Goal: Subscribe to service/newsletter

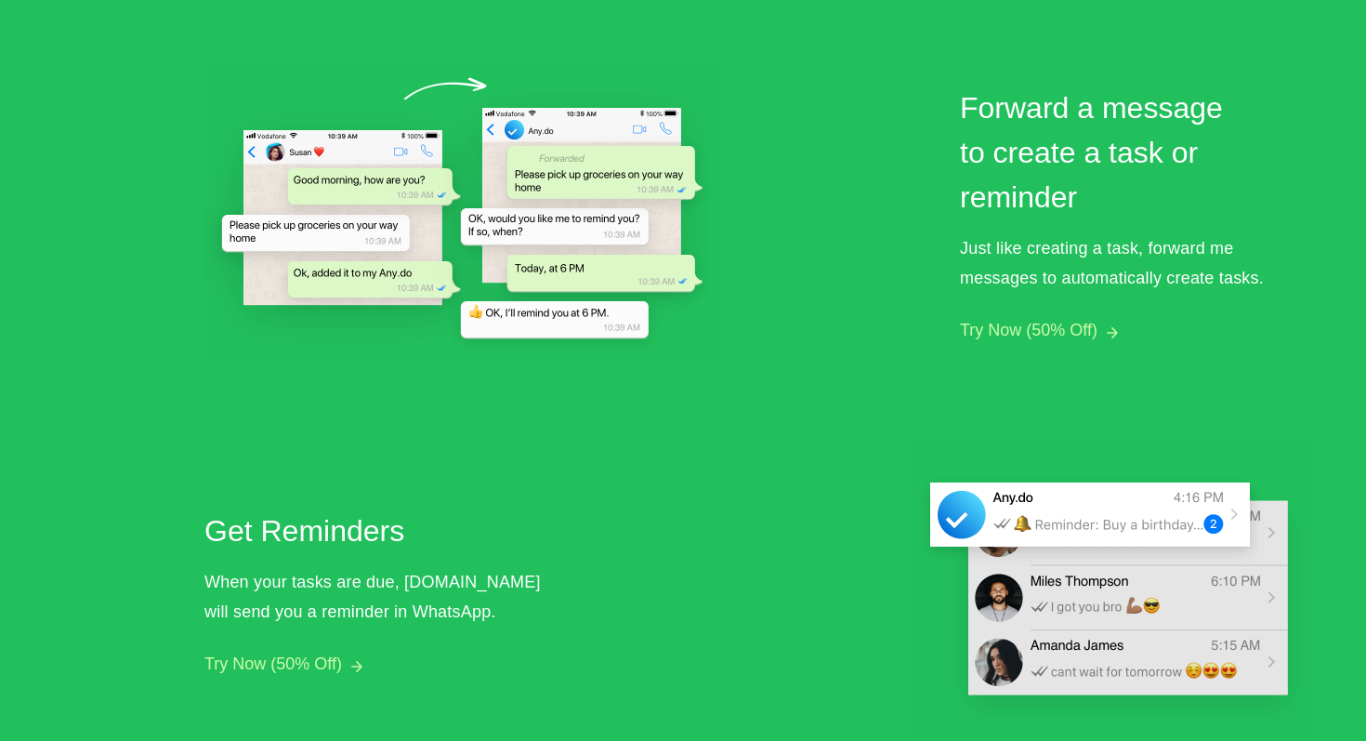
scroll to position [1375, 0]
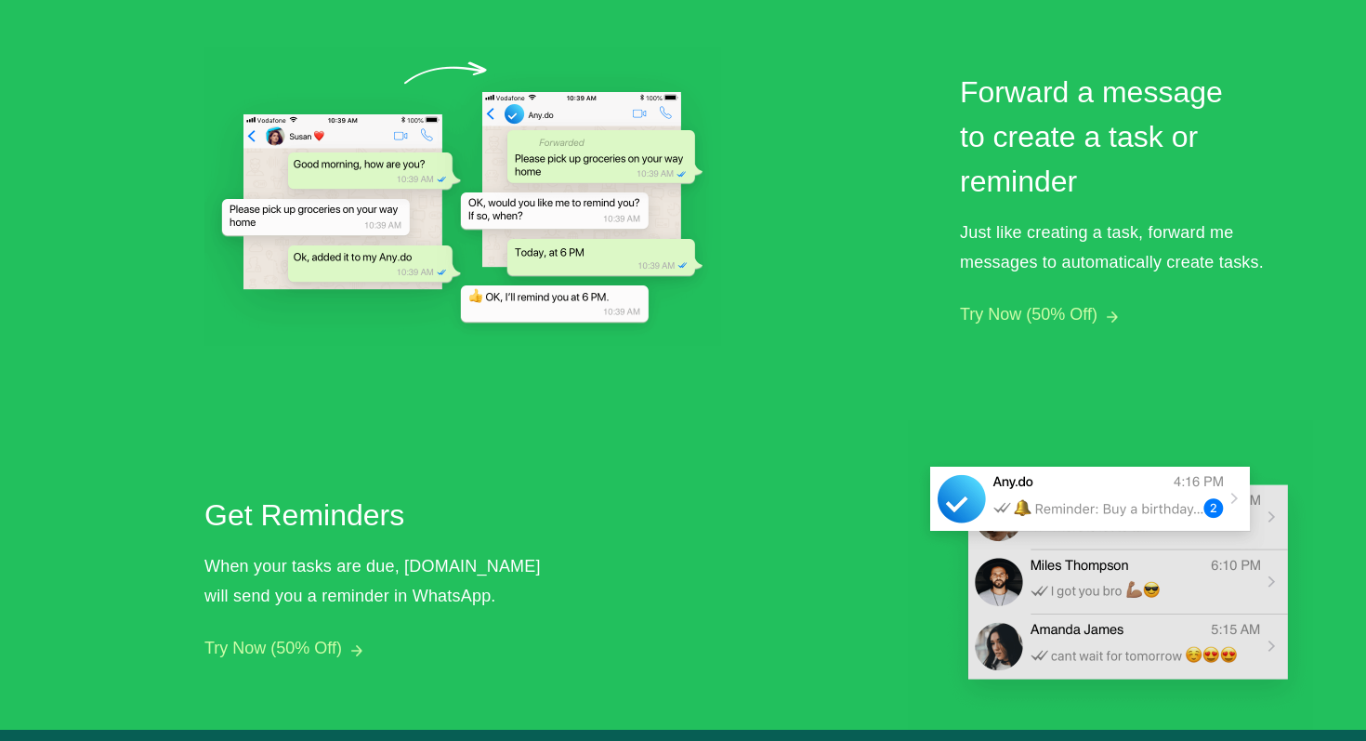
drag, startPoint x: 330, startPoint y: 644, endPoint x: 636, endPoint y: 492, distance: 341.2
click at [636, 494] on div "Create a task by sending a direct message Message [DOMAIN_NAME] to create tasks…" at bounding box center [758, 172] width 1109 height 1114
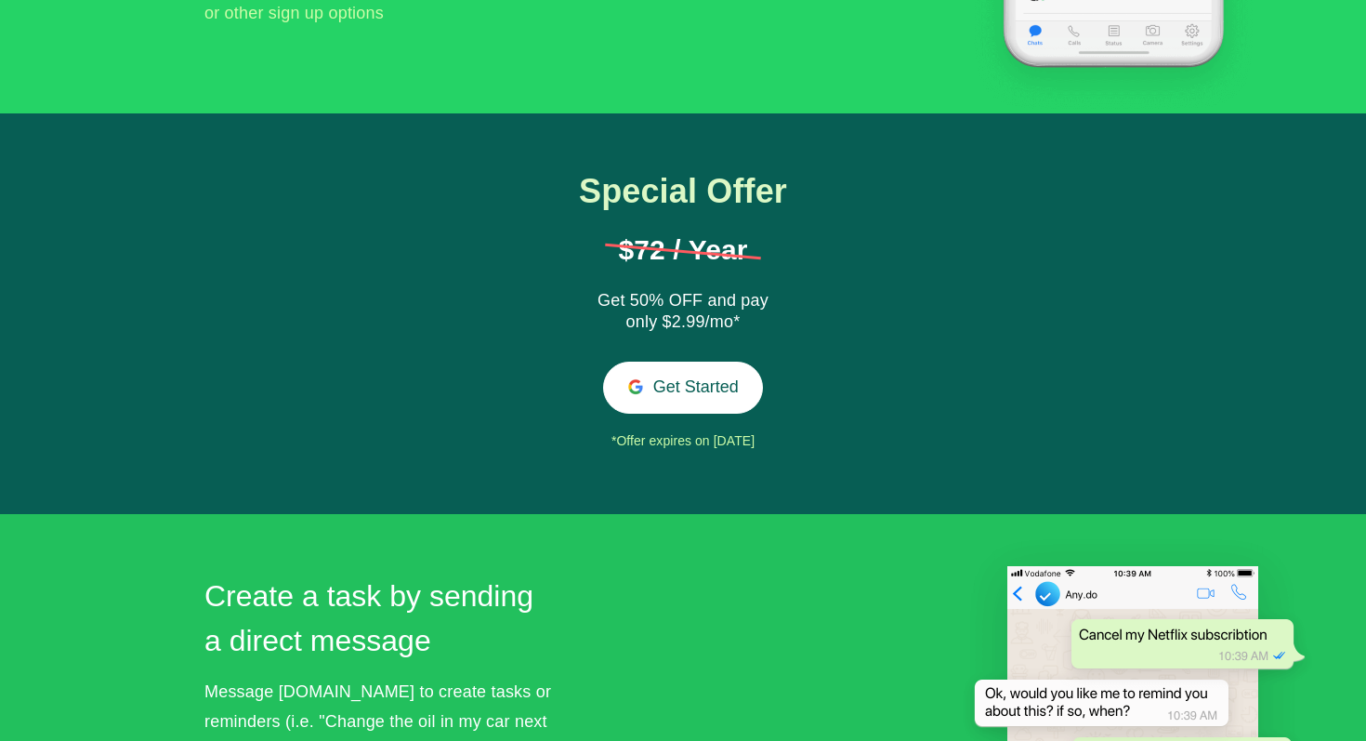
scroll to position [472, 0]
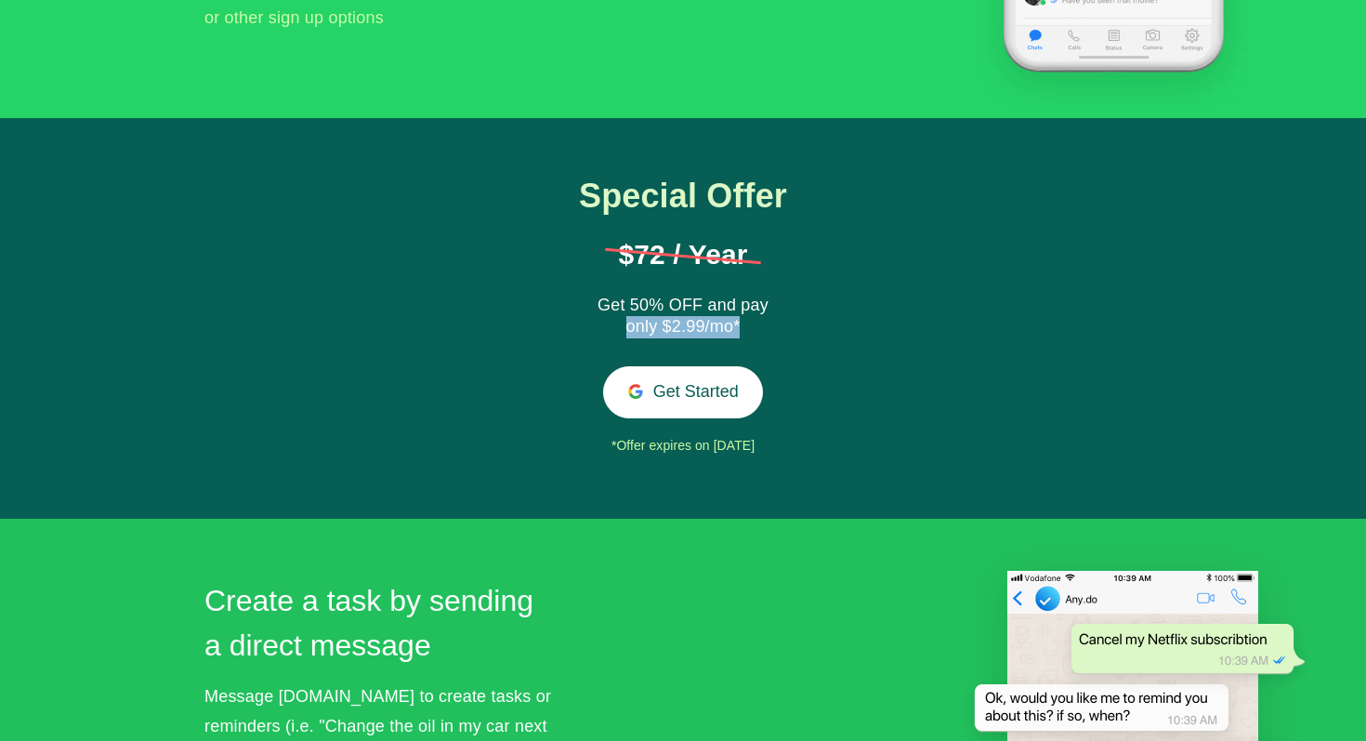
drag, startPoint x: 751, startPoint y: 330, endPoint x: 625, endPoint y: 332, distance: 125.5
click at [625, 332] on div "Get 50% OFF and pay only $2.99/mo*" at bounding box center [683, 317] width 186 height 45
drag, startPoint x: 595, startPoint y: 450, endPoint x: 858, endPoint y: 453, distance: 263.0
click at [858, 453] on div "Special Offer $72 / Year Get 50% OFF and pay only $2.99/mo* Get Started *Offer …" at bounding box center [683, 318] width 1366 height 401
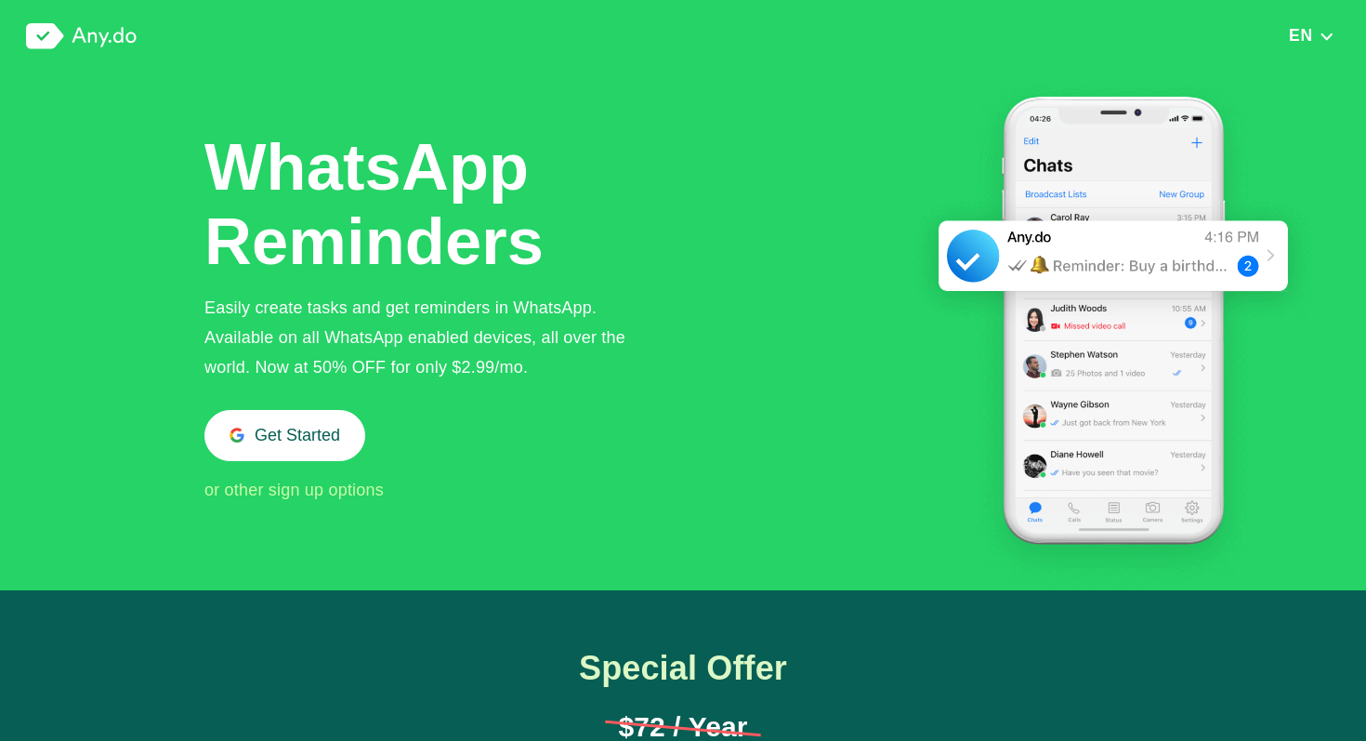
click at [104, 42] on img at bounding box center [81, 36] width 111 height 26
click at [84, 27] on img at bounding box center [81, 36] width 111 height 26
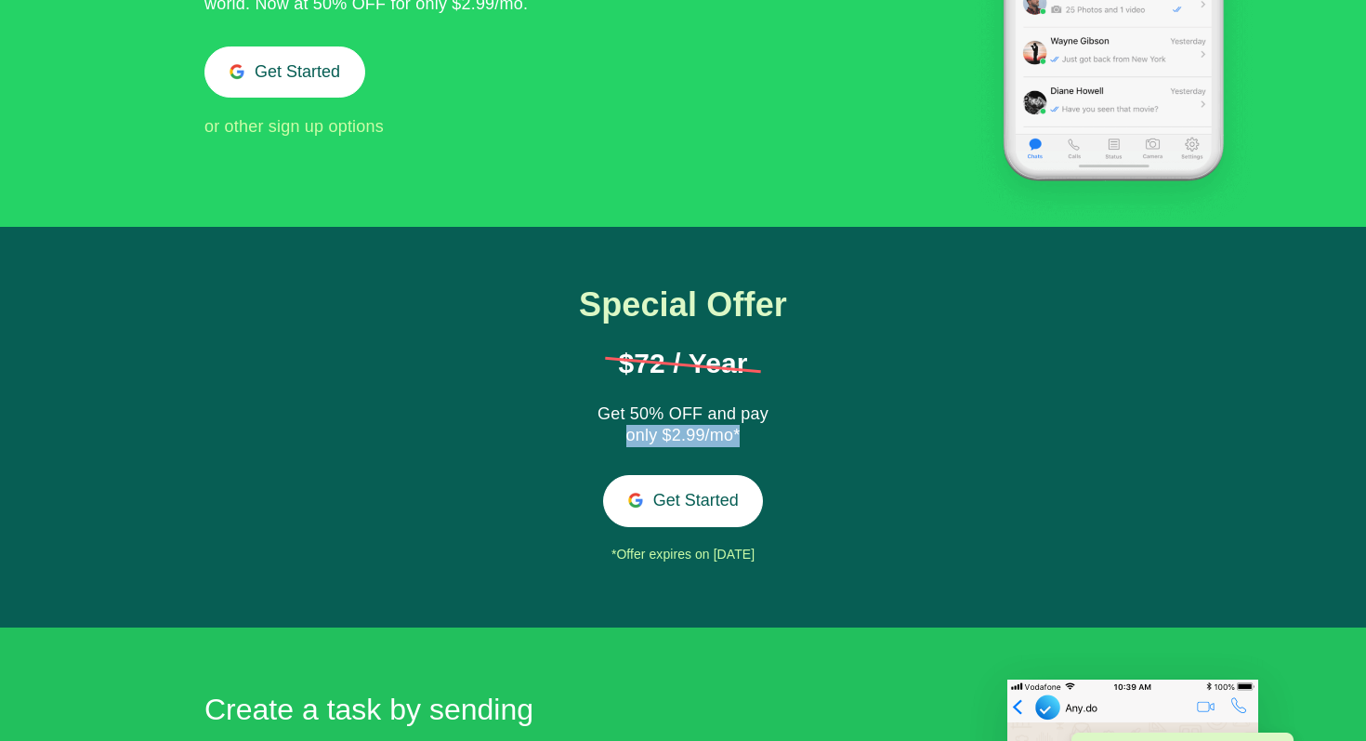
scroll to position [360, 0]
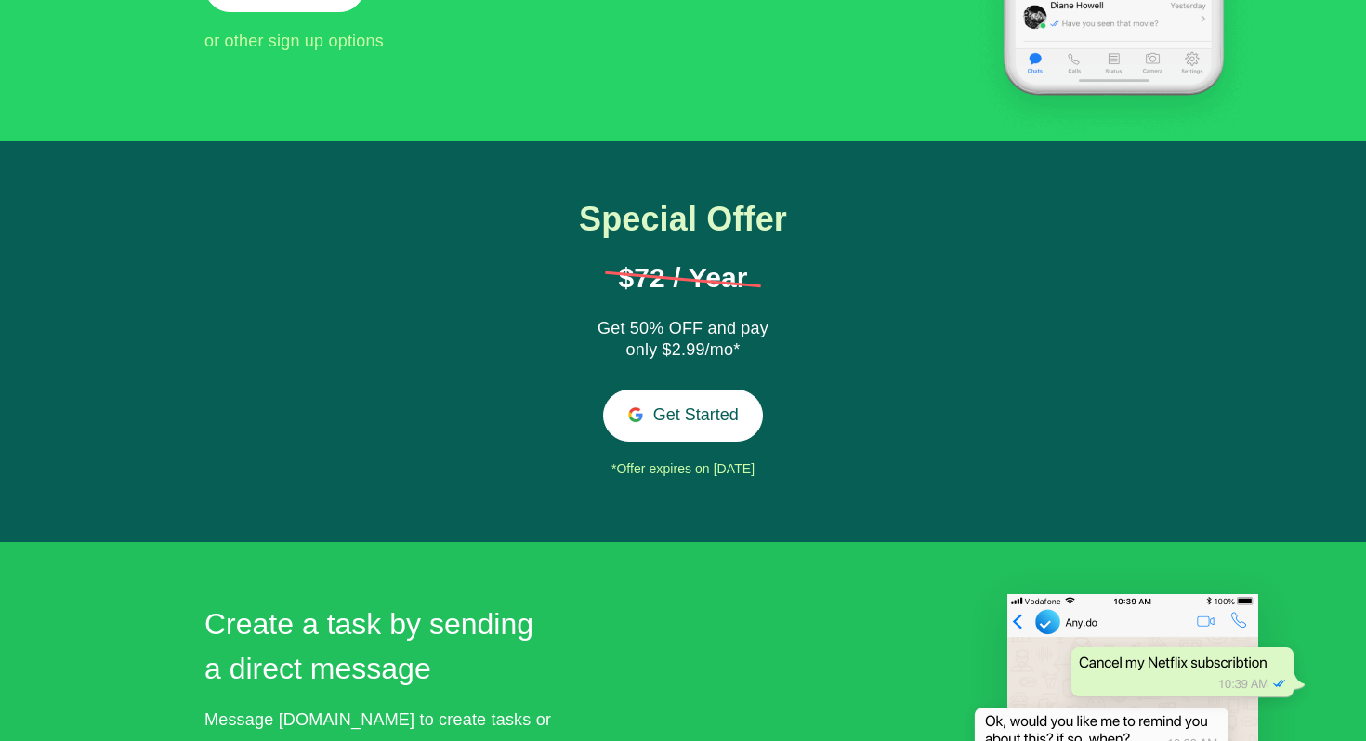
scroll to position [451, 0]
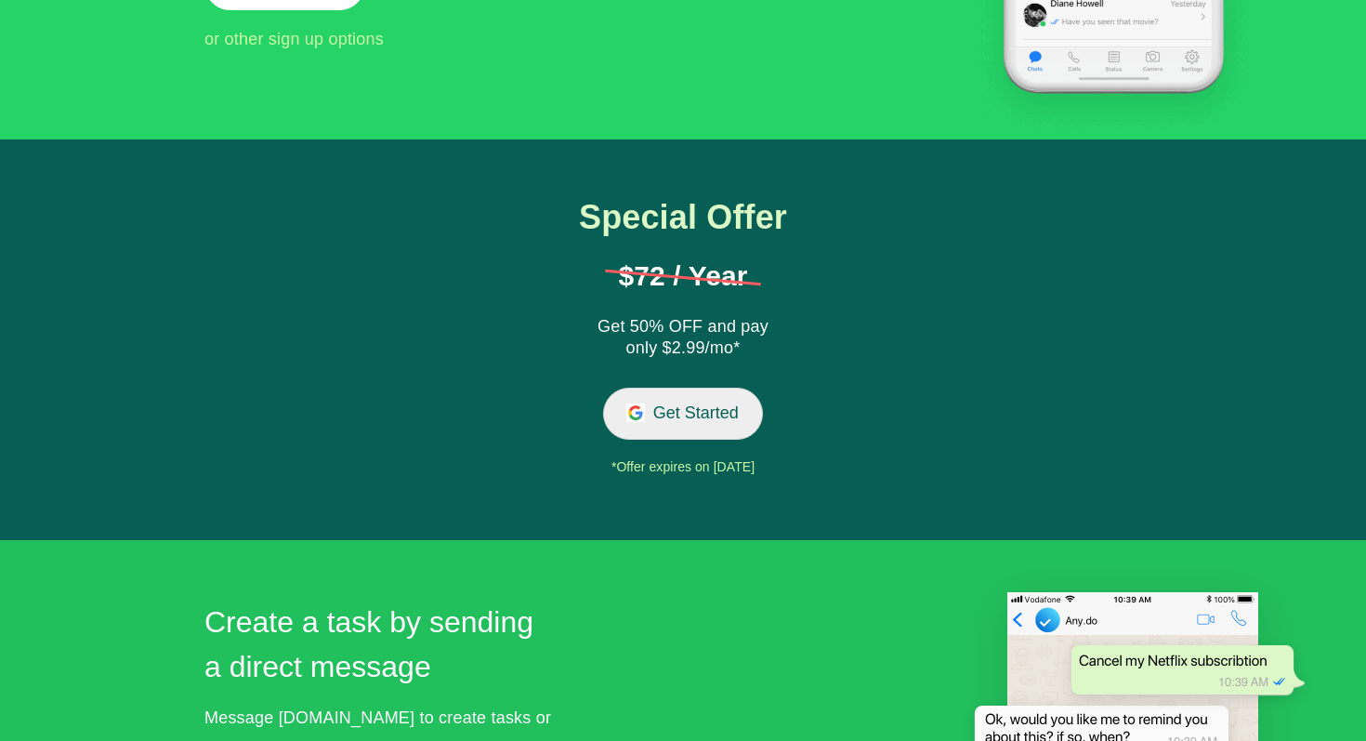
click at [692, 413] on button "Get Started" at bounding box center [683, 412] width 161 height 51
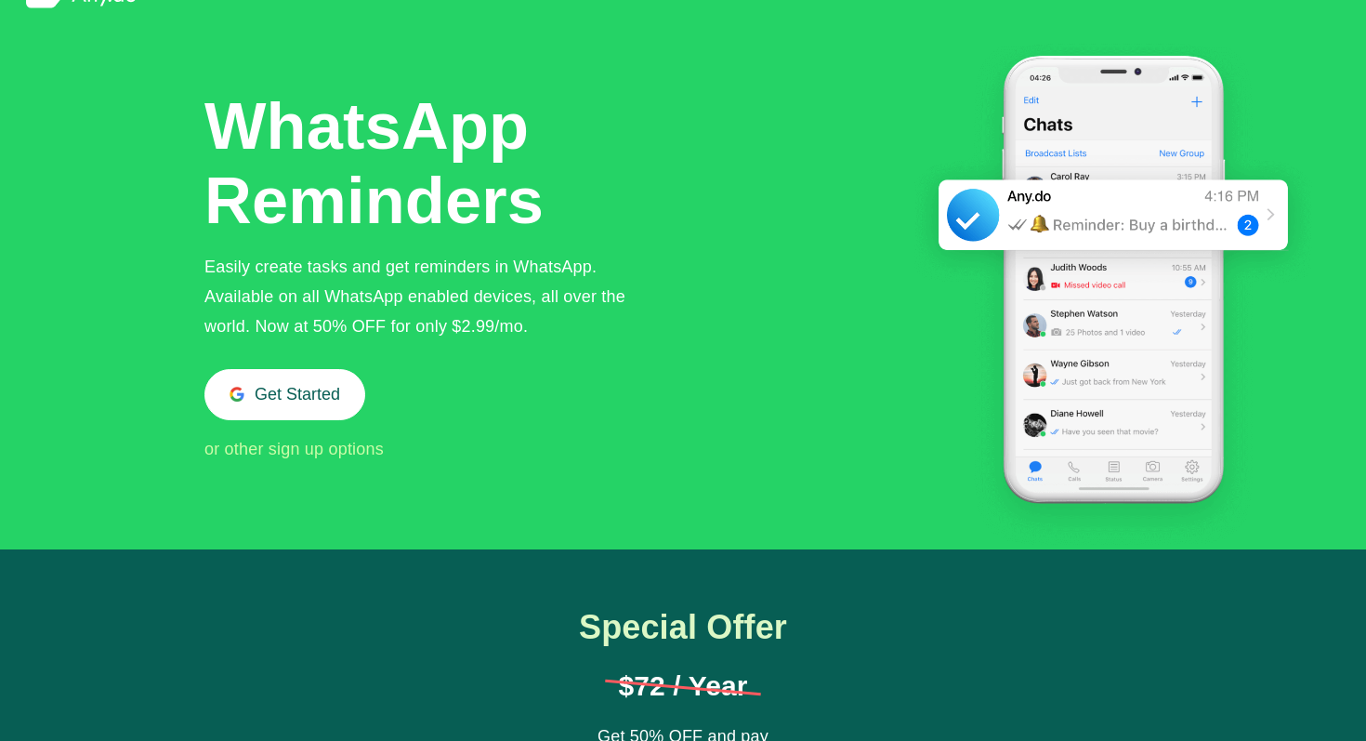
scroll to position [0, 0]
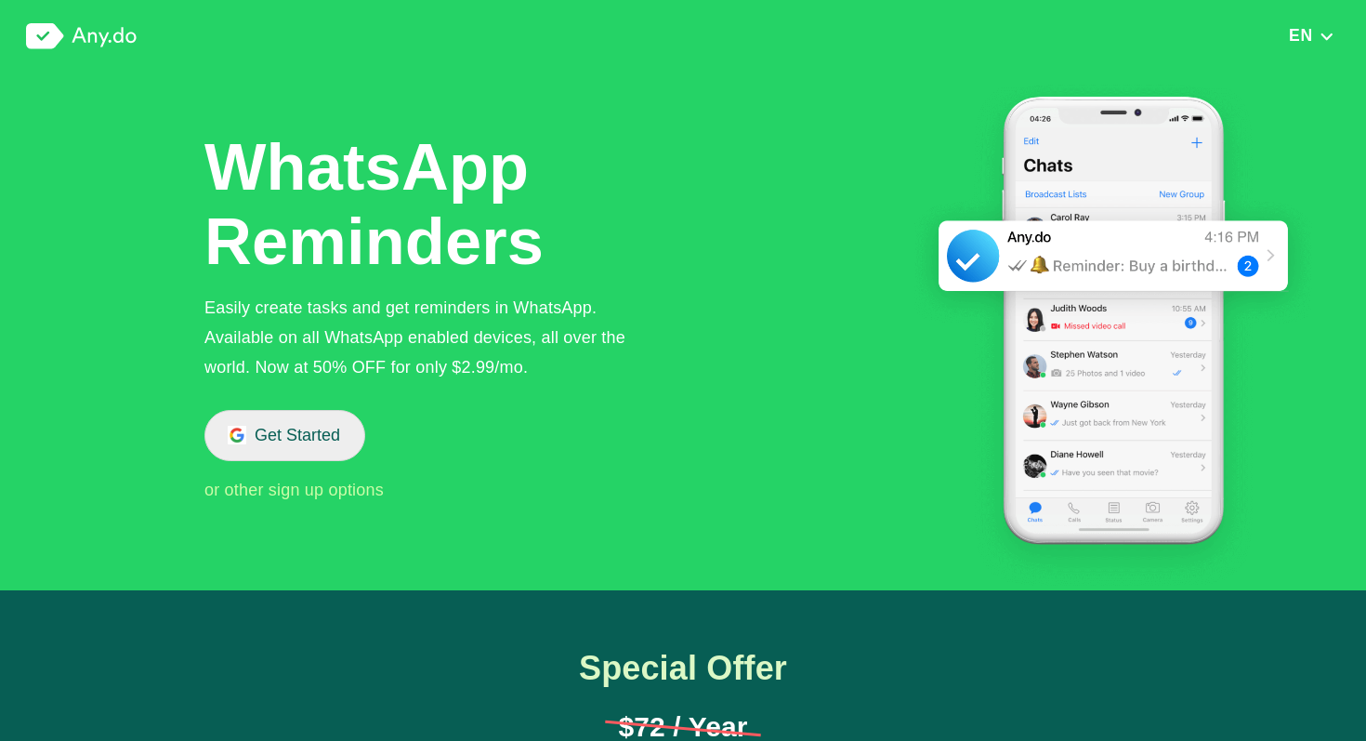
click at [304, 443] on button "Get Started" at bounding box center [284, 435] width 161 height 51
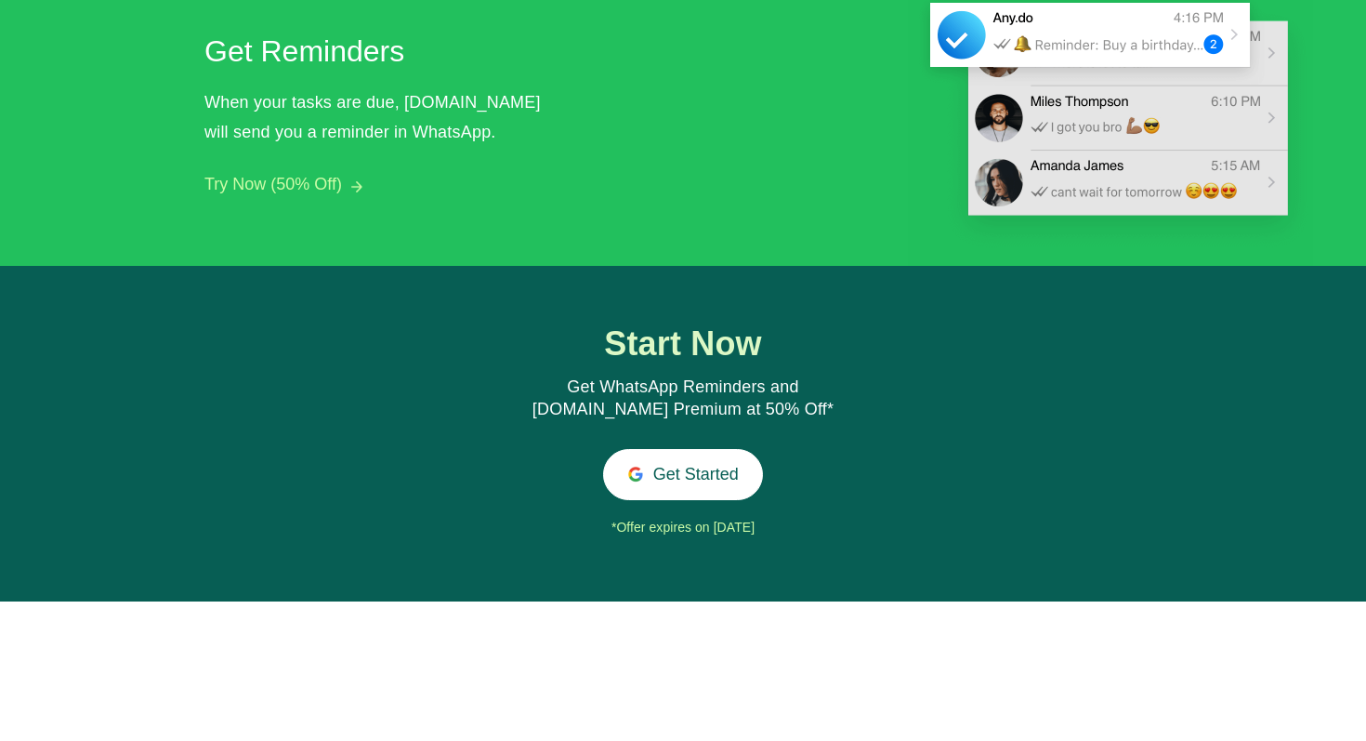
scroll to position [1847, 0]
